Goal: Information Seeking & Learning: Understand process/instructions

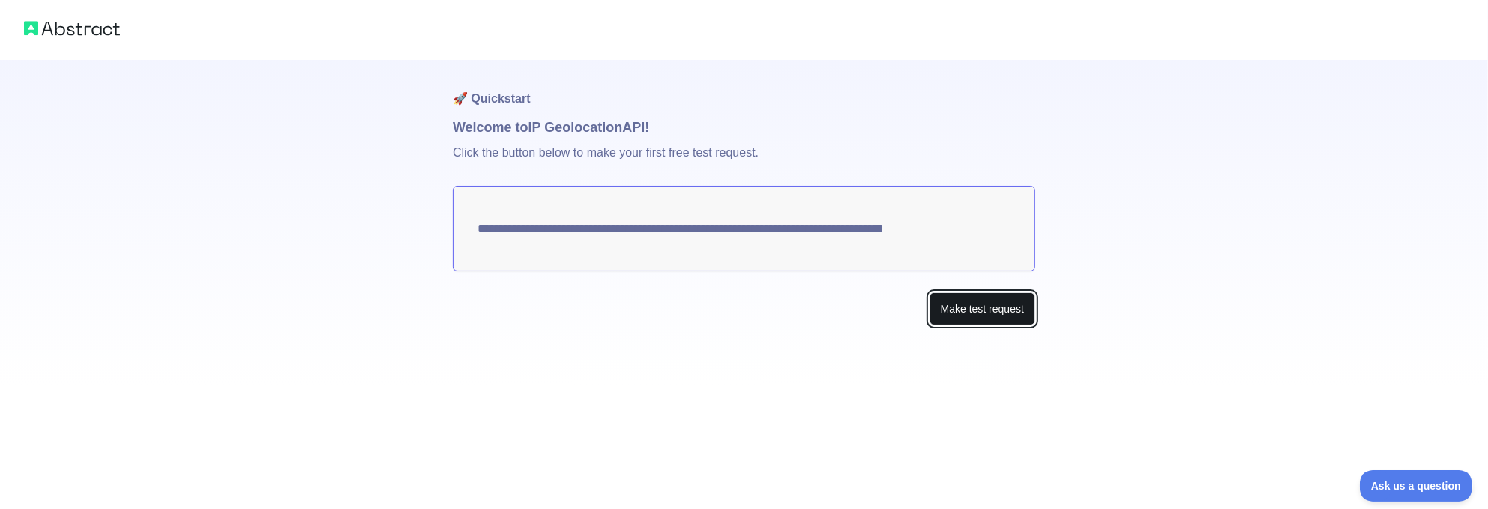
click at [985, 309] on button "Make test request" at bounding box center [982, 309] width 106 height 34
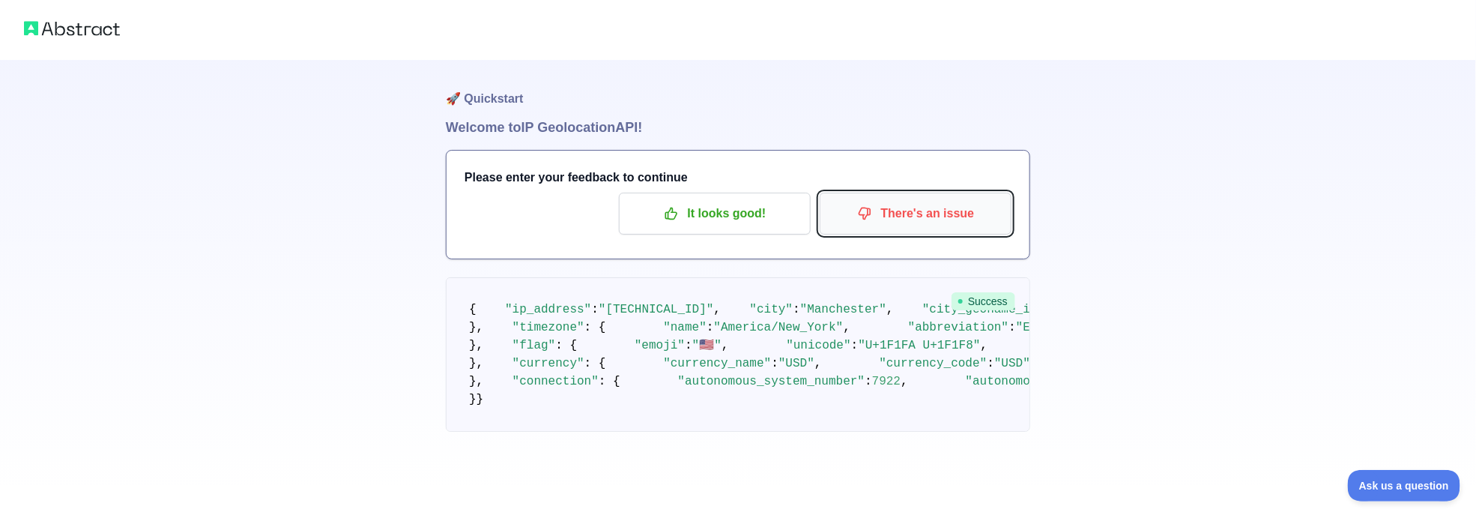
click at [921, 206] on p "There's an issue" at bounding box center [915, 213] width 169 height 25
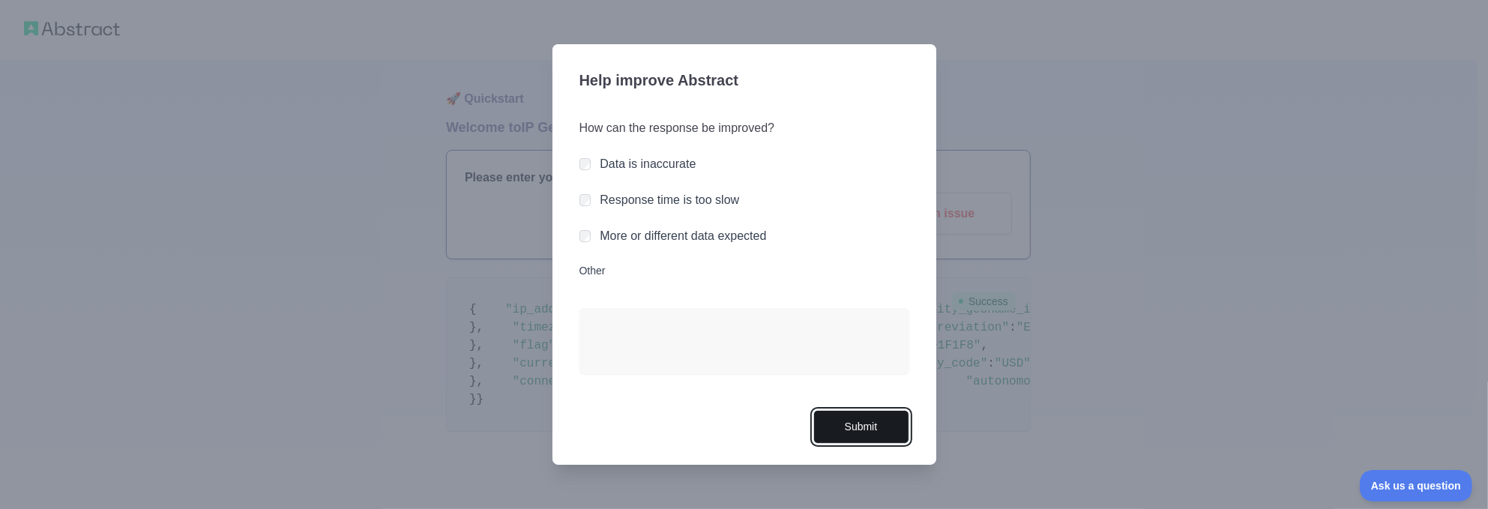
click at [860, 421] on button "Submit" at bounding box center [861, 427] width 96 height 34
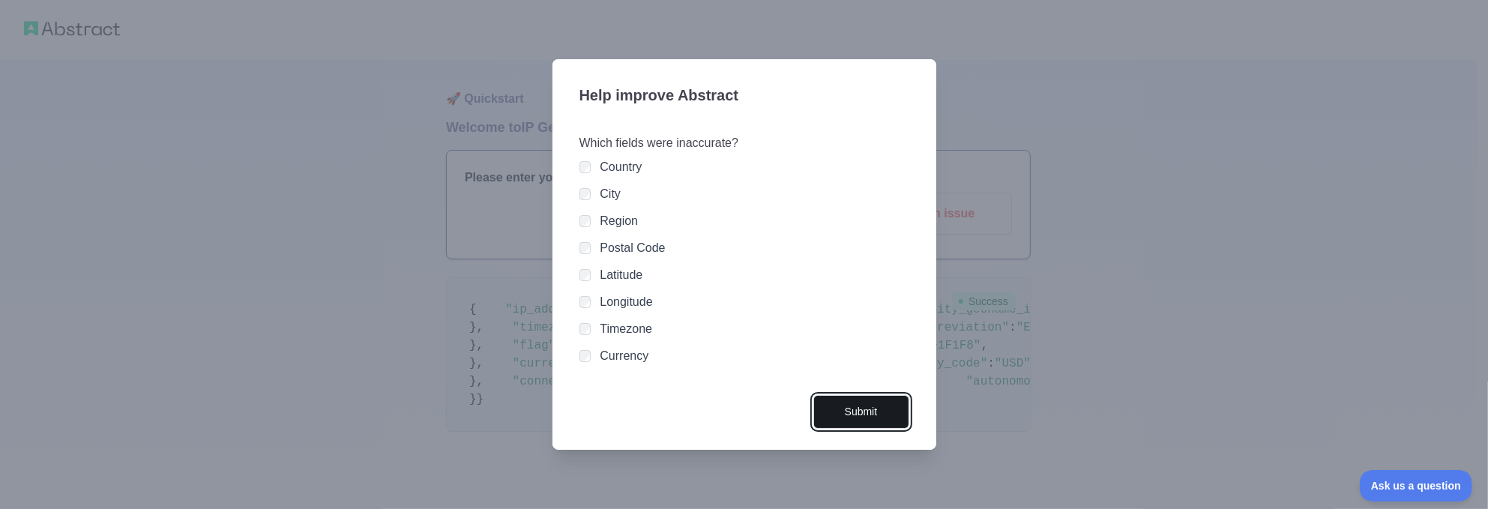
click at [836, 402] on button "Submit" at bounding box center [861, 412] width 96 height 34
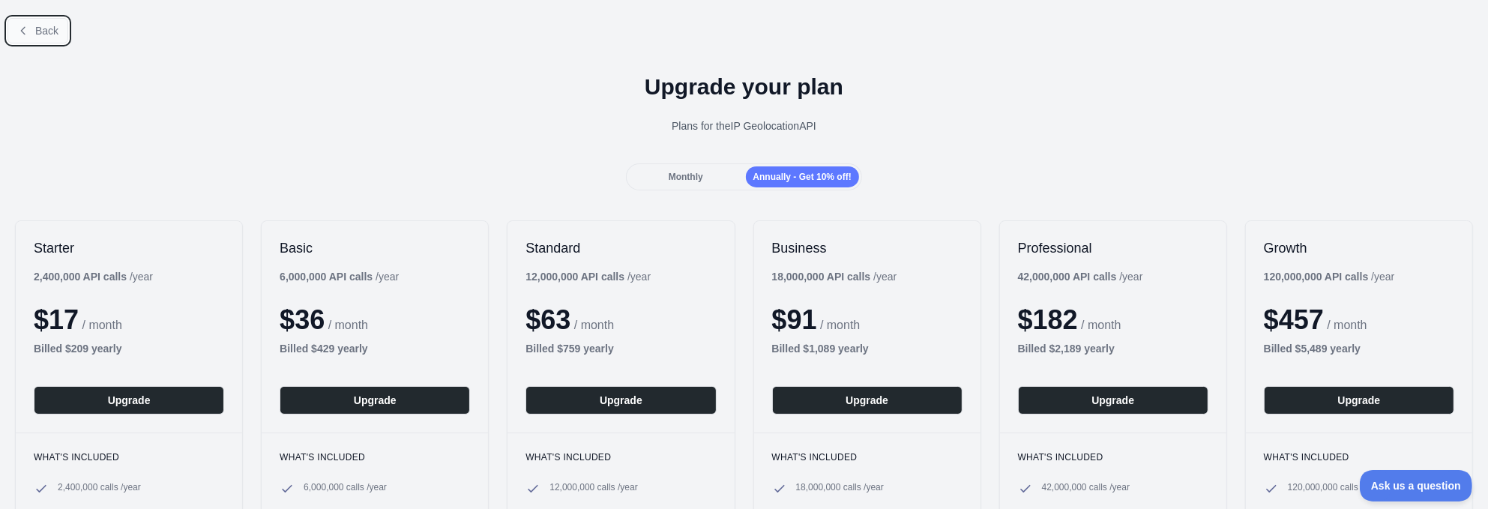
click at [37, 25] on span "Back" at bounding box center [46, 31] width 23 height 12
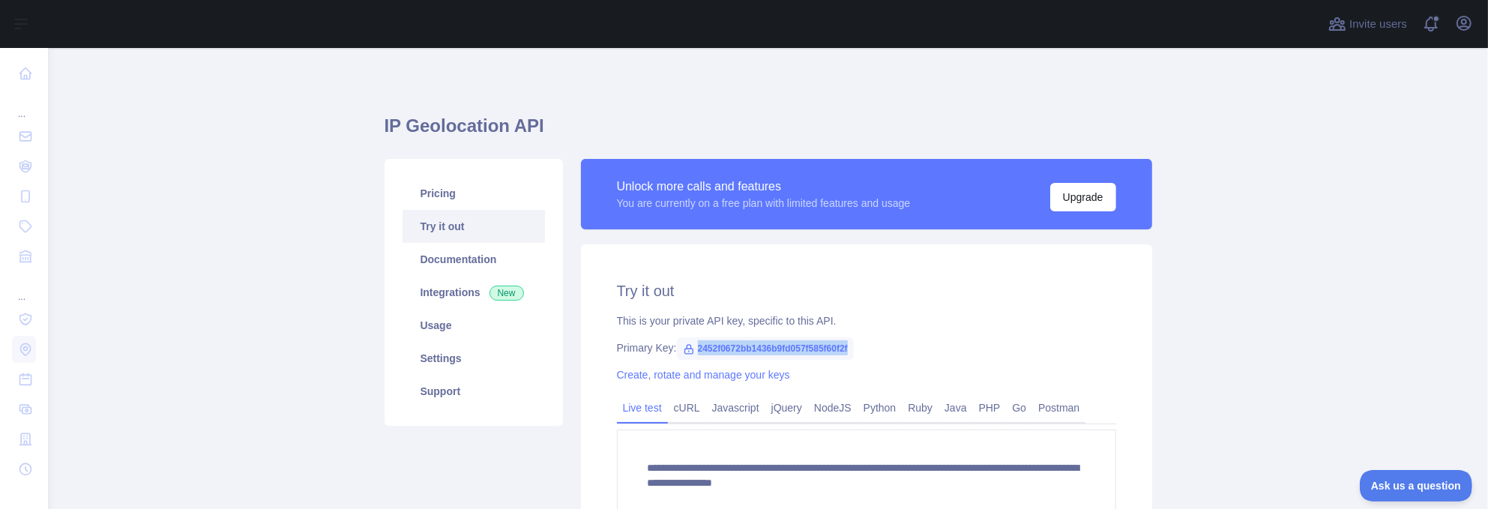
drag, startPoint x: 878, startPoint y: 345, endPoint x: 687, endPoint y: 346, distance: 191.1
click at [687, 346] on div "Primary Key: 2452f0672bb1436b9fd057f585f60f2f" at bounding box center [866, 347] width 499 height 15
copy span "2452f0672bb1436b9fd057f585f60f2f"
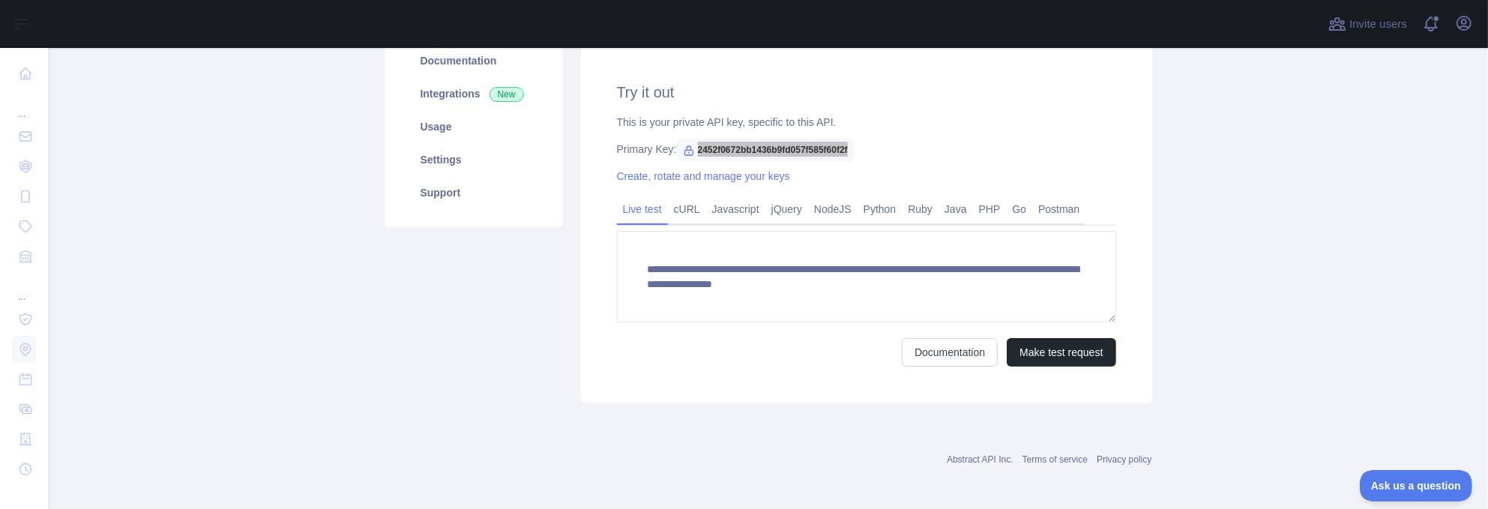
scroll to position [202, 0]
click at [1053, 348] on button "Make test request" at bounding box center [1060, 349] width 109 height 28
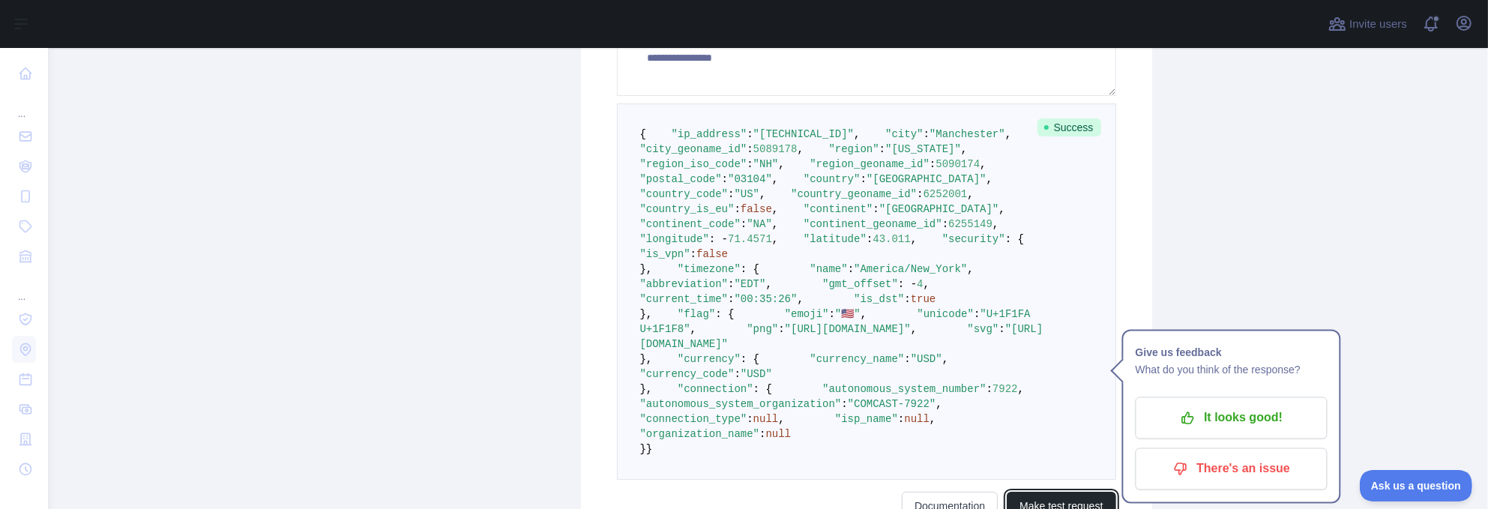
scroll to position [426, 0]
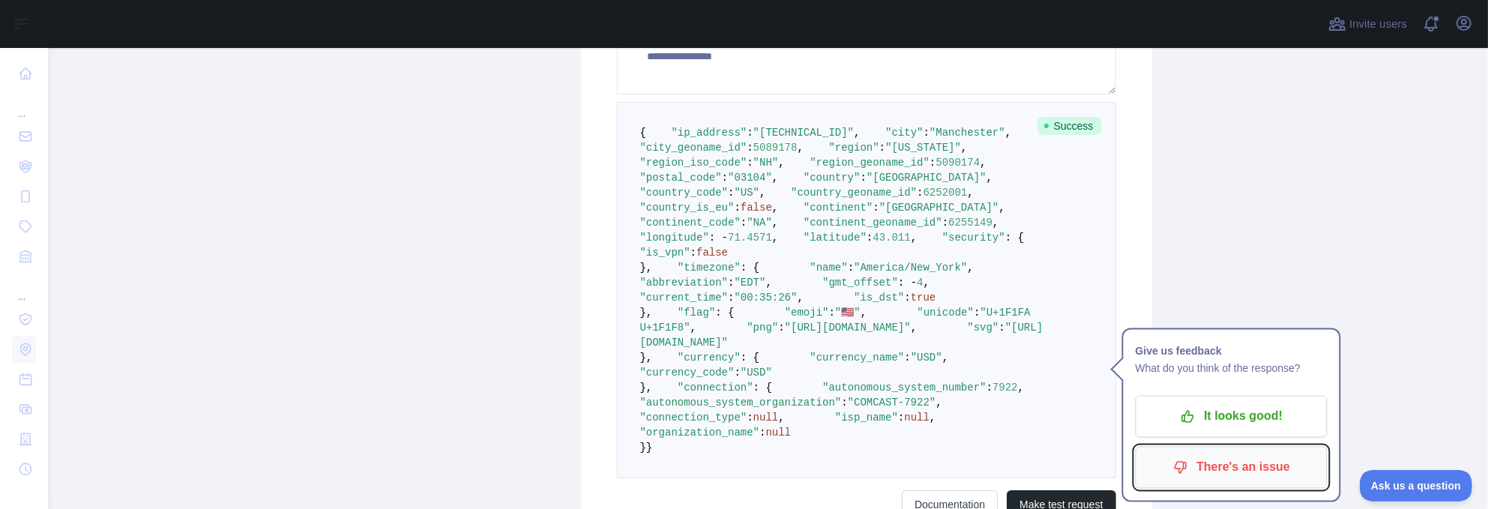
click at [1219, 457] on p "There's an issue" at bounding box center [1231, 467] width 169 height 25
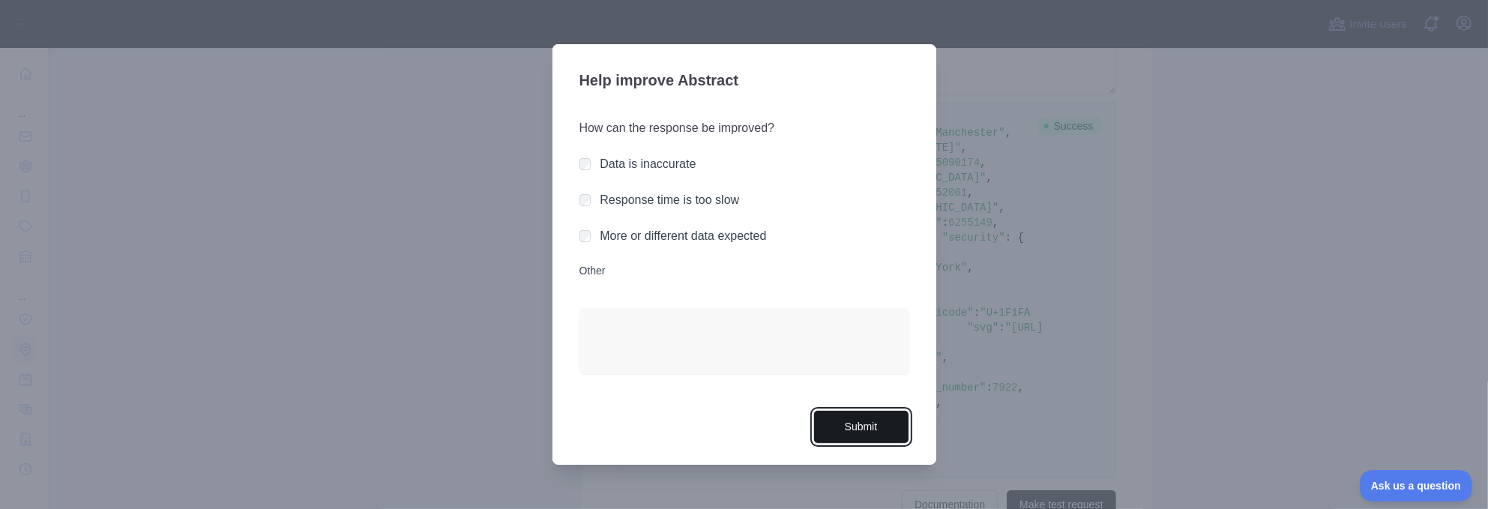
click at [854, 426] on button "Submit" at bounding box center [861, 427] width 96 height 34
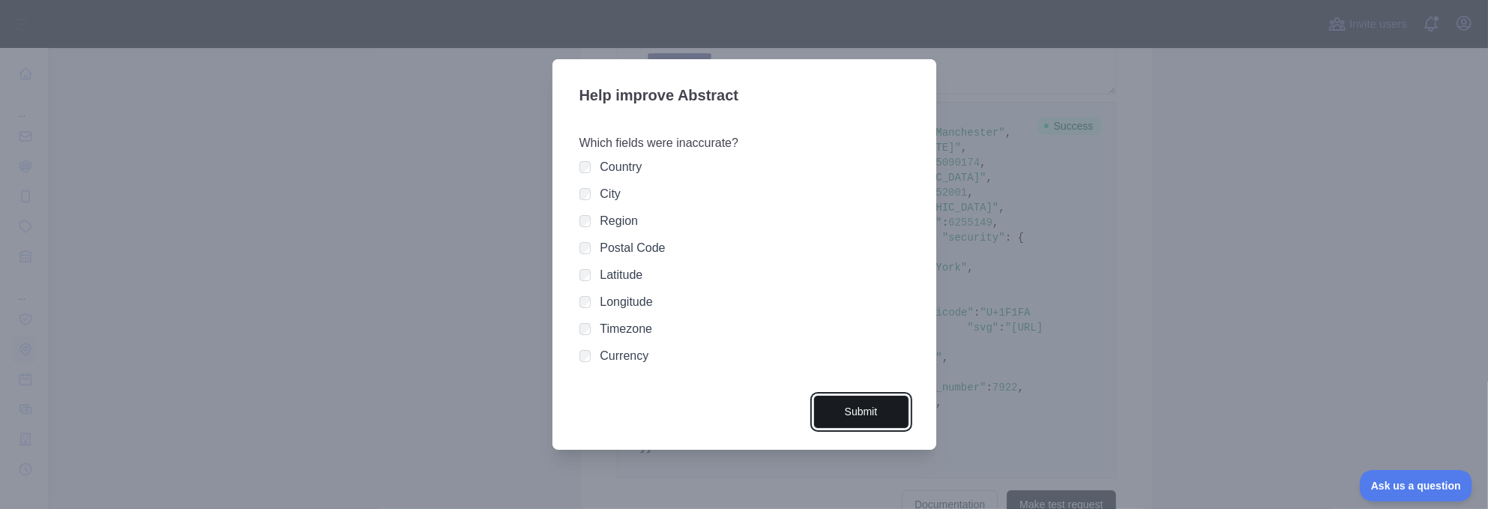
click at [845, 412] on button "Submit" at bounding box center [861, 412] width 96 height 34
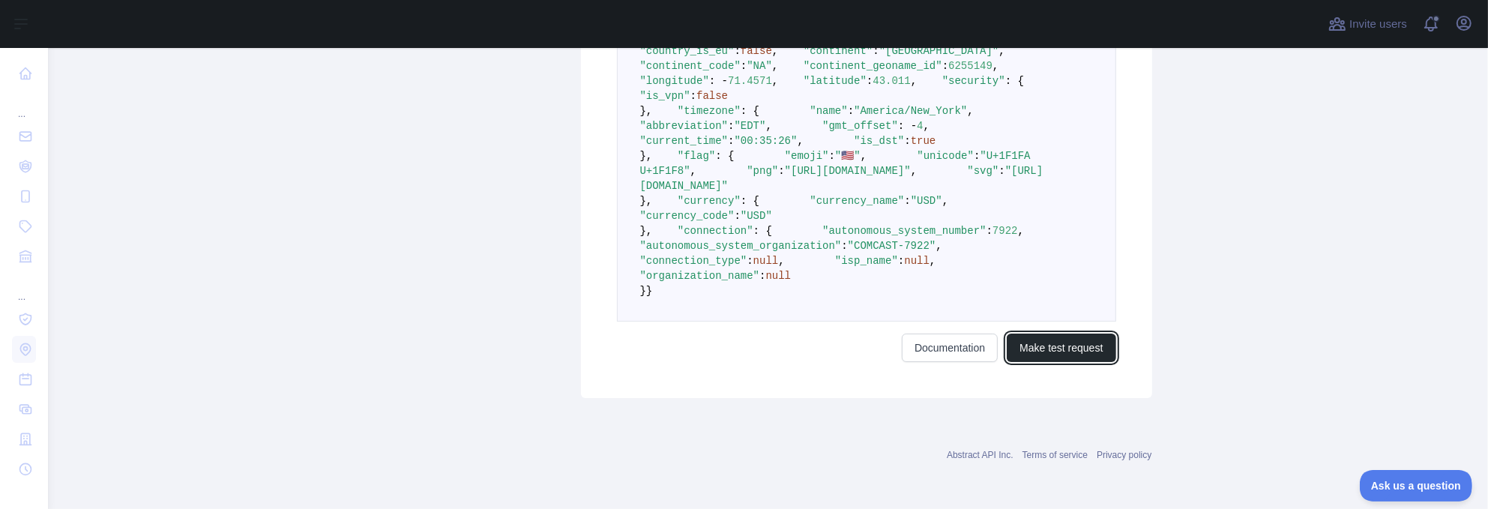
scroll to position [876, 0]
click at [1049, 362] on button "Make test request" at bounding box center [1060, 347] width 109 height 28
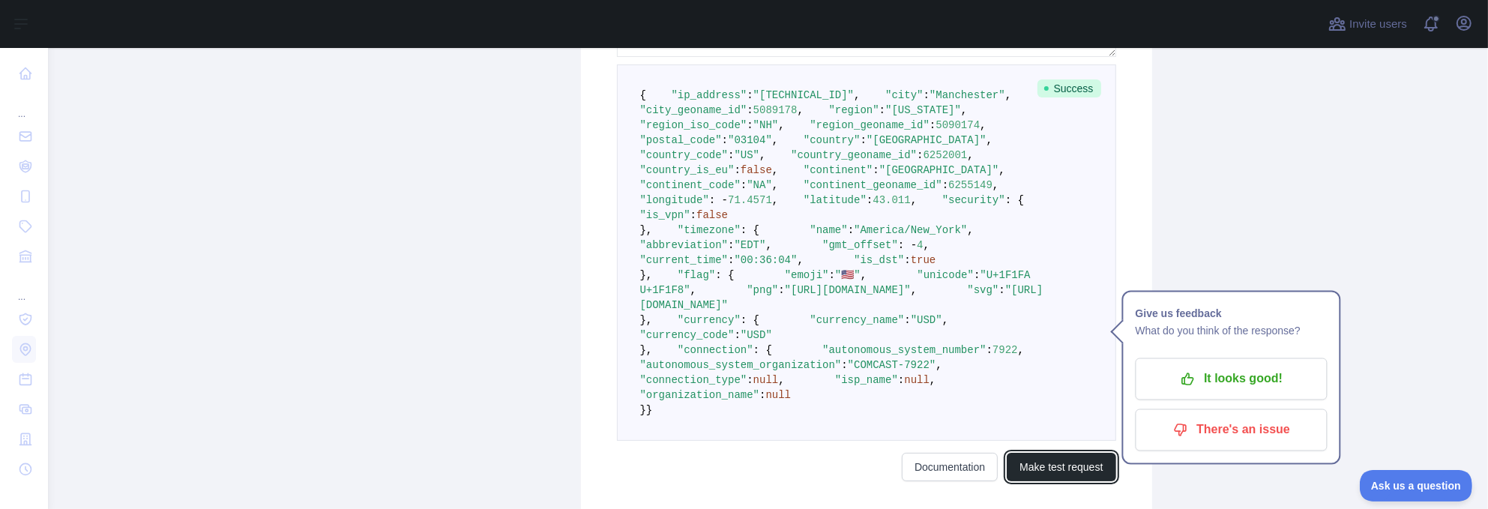
scroll to position [426, 0]
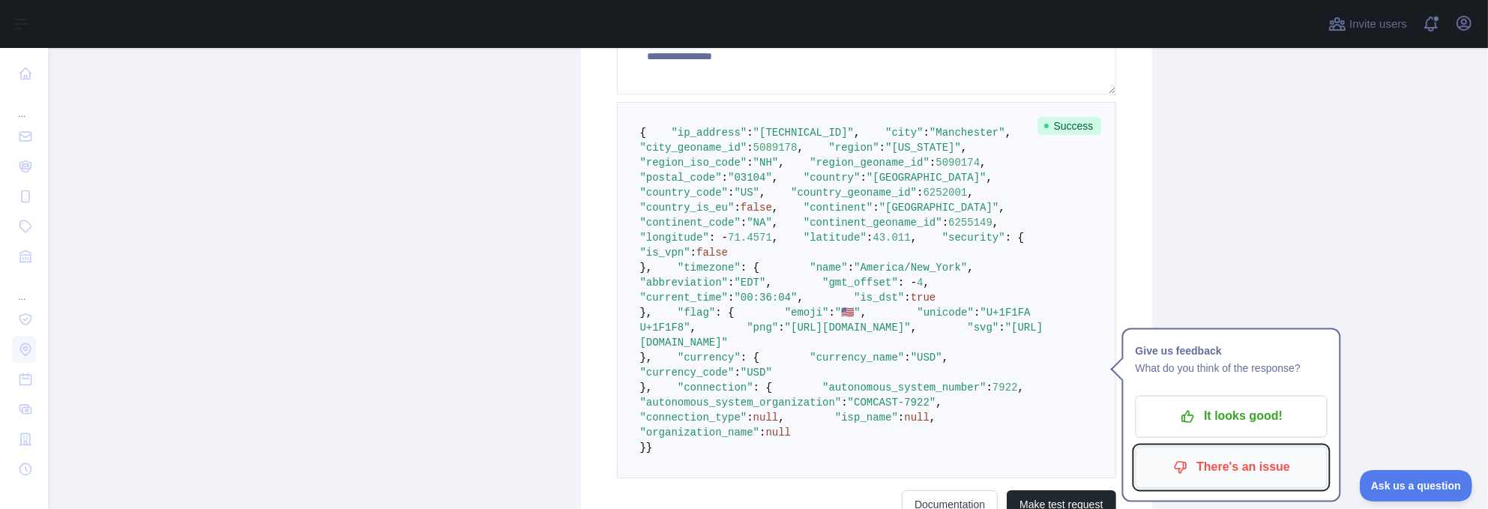
click at [1236, 467] on p "There's an issue" at bounding box center [1231, 467] width 169 height 25
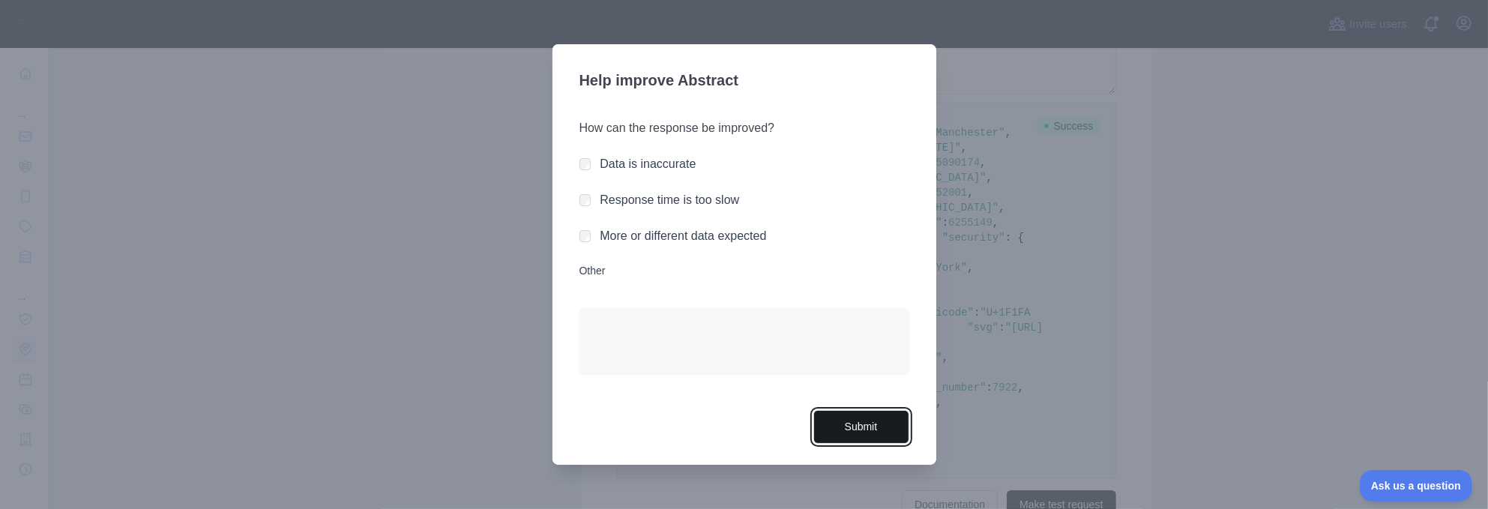
click at [857, 420] on button "Submit" at bounding box center [861, 427] width 96 height 34
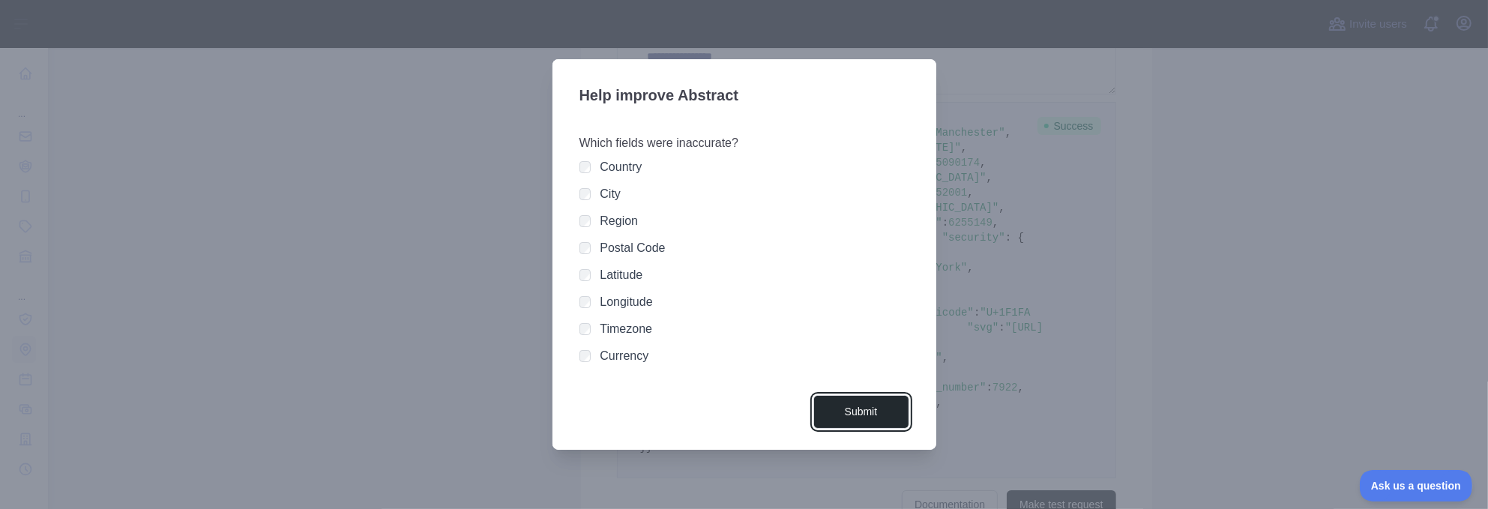
click at [854, 408] on button "Submit" at bounding box center [861, 412] width 96 height 34
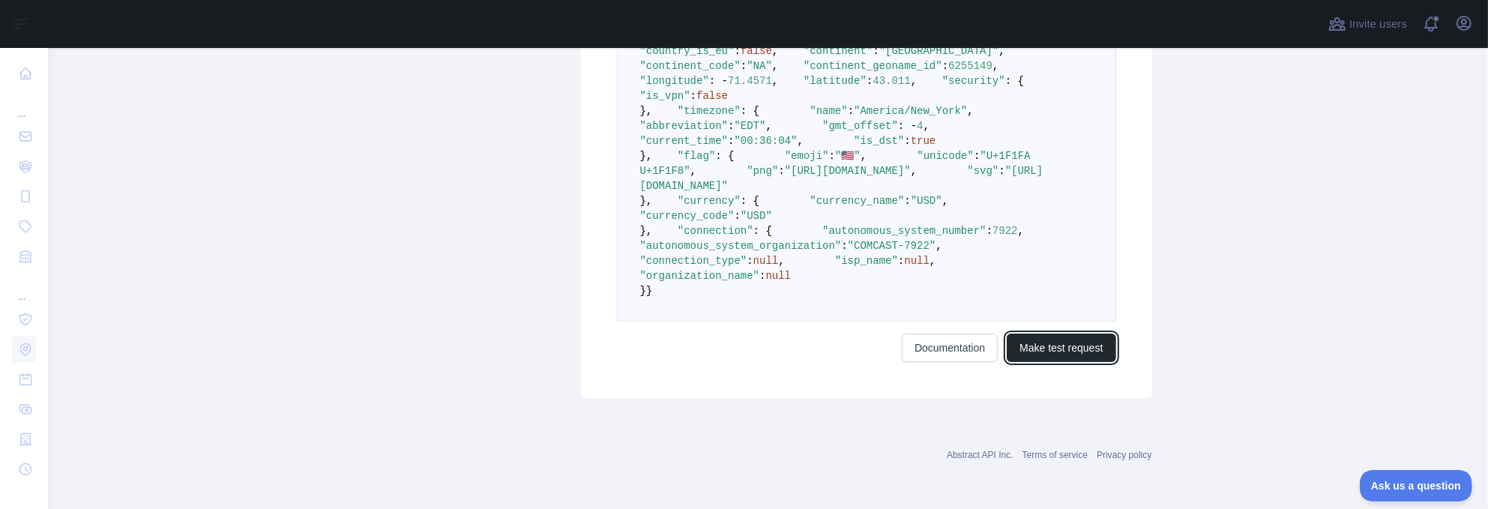
scroll to position [926, 0]
click at [1036, 342] on button "Make test request" at bounding box center [1060, 347] width 109 height 28
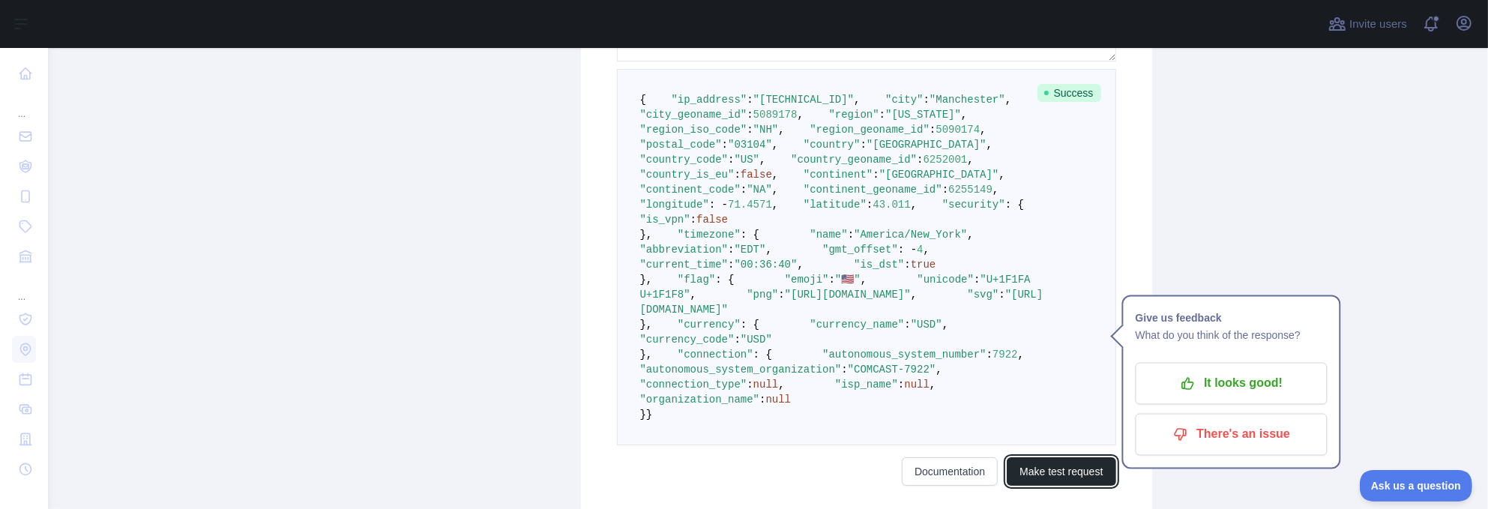
scroll to position [551, 0]
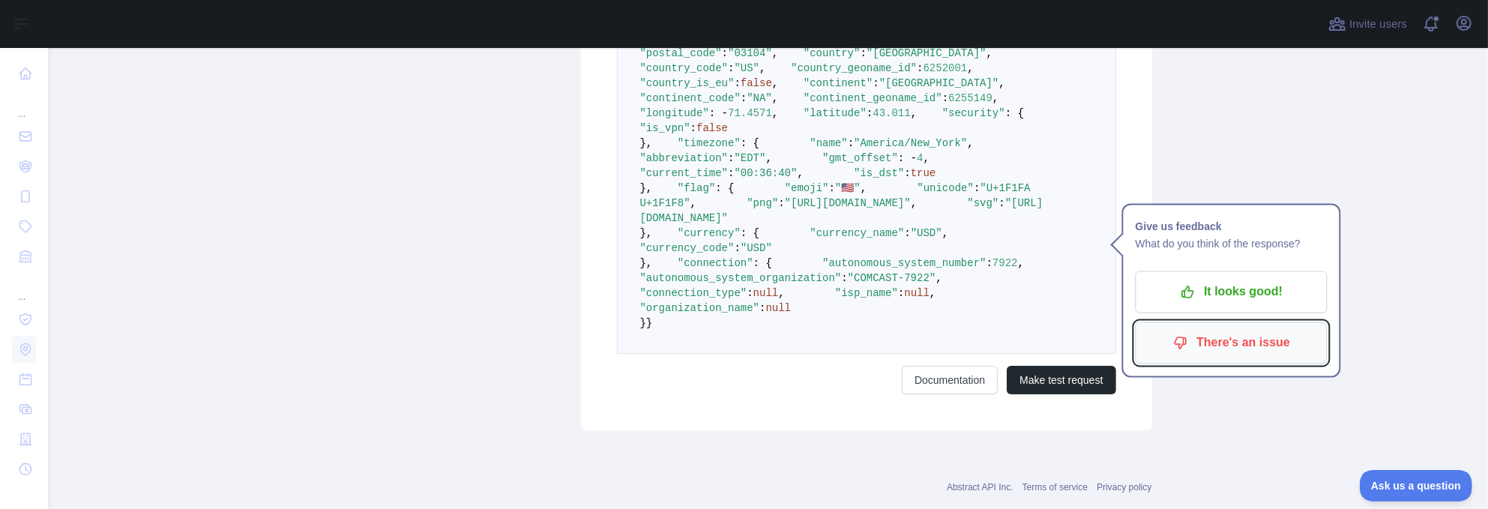
click at [1226, 342] on p "There's an issue" at bounding box center [1231, 342] width 169 height 25
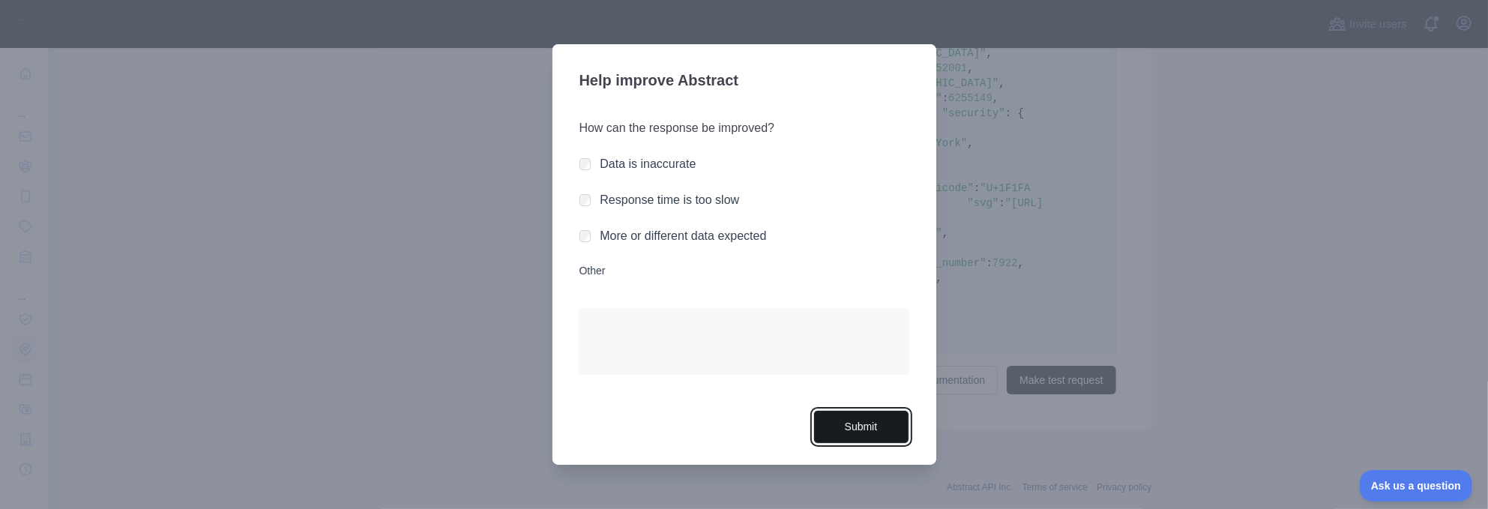
click at [881, 430] on button "Submit" at bounding box center [861, 427] width 96 height 34
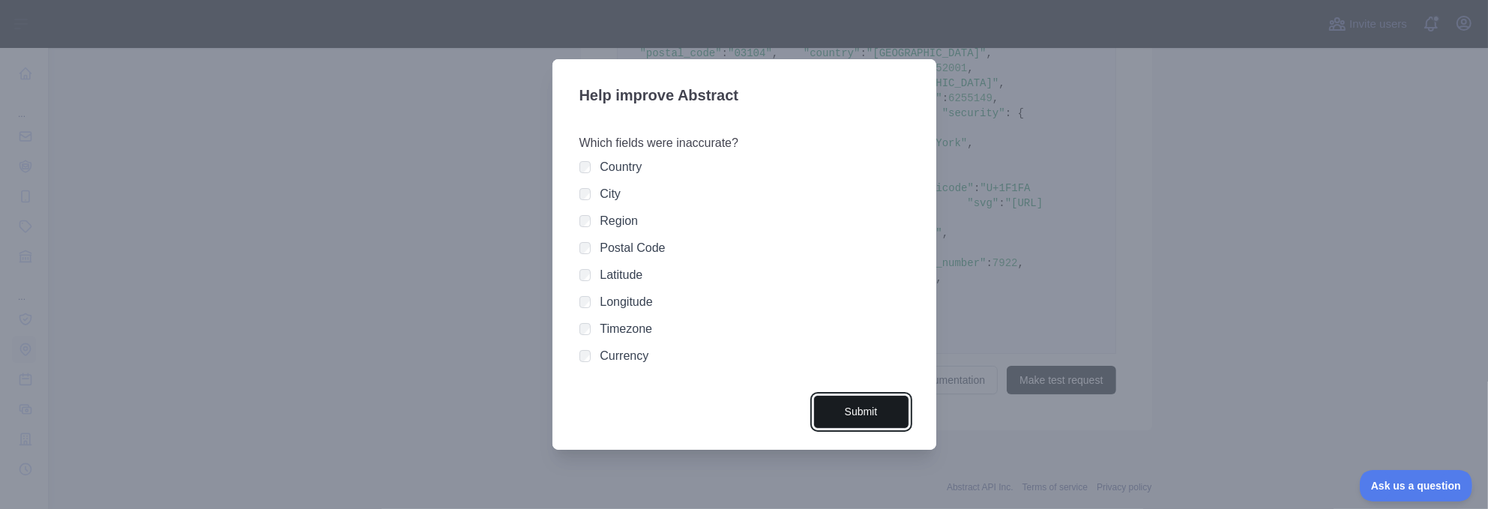
click at [877, 413] on button "Submit" at bounding box center [861, 412] width 96 height 34
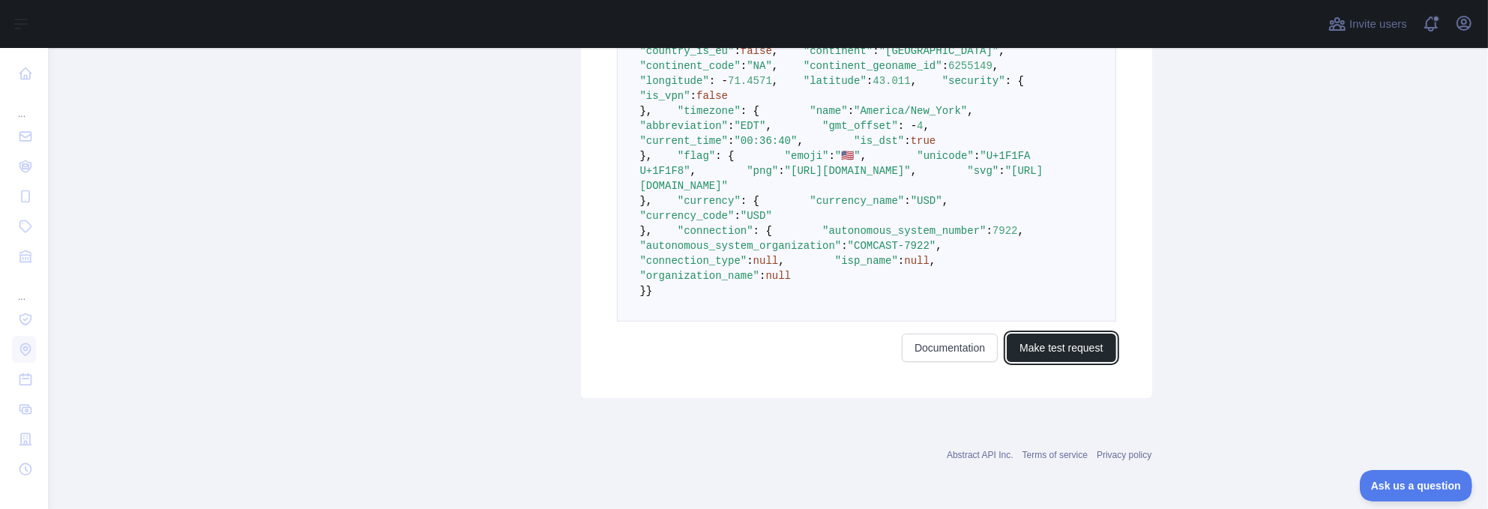
scroll to position [926, 0]
click at [932, 348] on link "Documentation" at bounding box center [950, 347] width 96 height 28
